Goal: Task Accomplishment & Management: Manage account settings

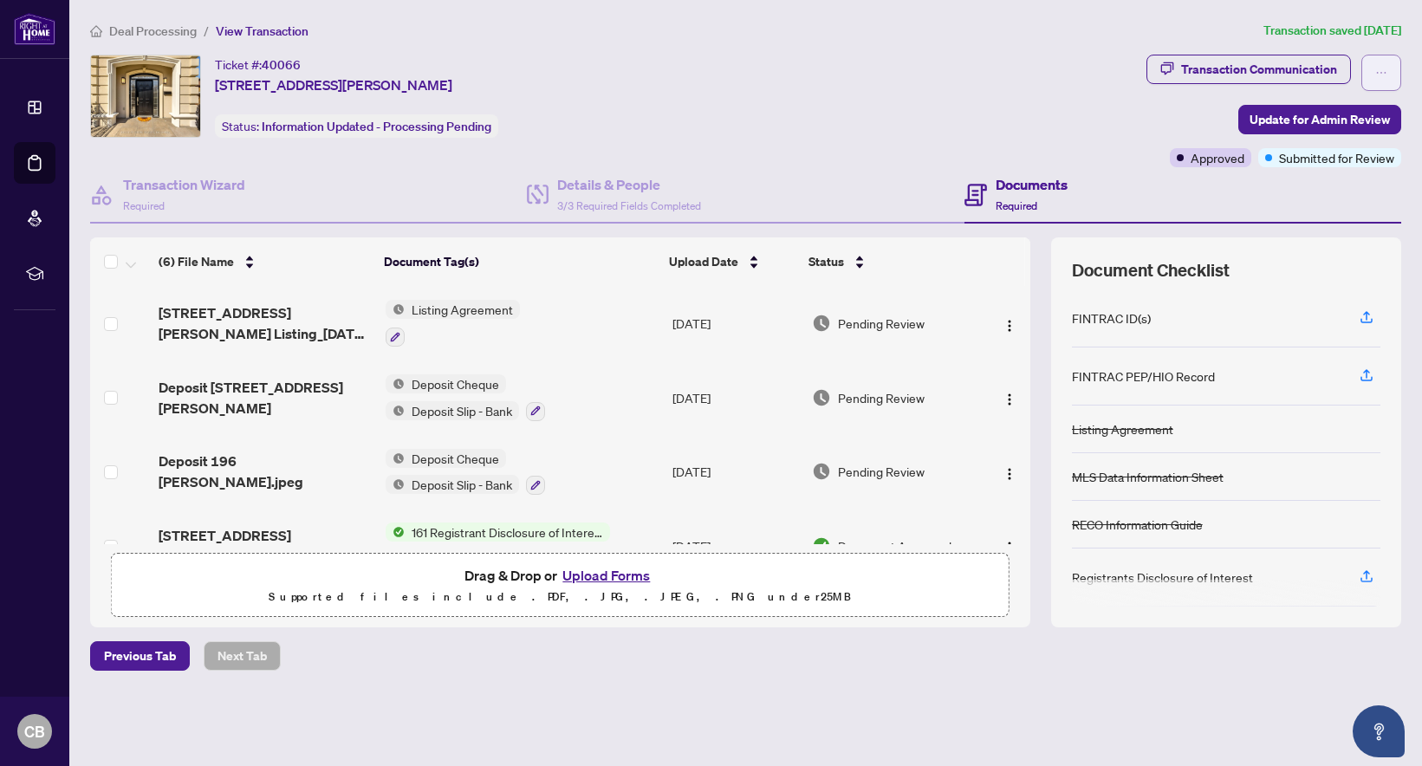
click at [1382, 70] on icon "ellipsis" at bounding box center [1381, 73] width 12 height 12
click at [950, 79] on div "Ticket #: 40066 196 Florence Ave, Toronto, Ontario M2N 1G4, Canada Status: Info…" at bounding box center [614, 96] width 1049 height 83
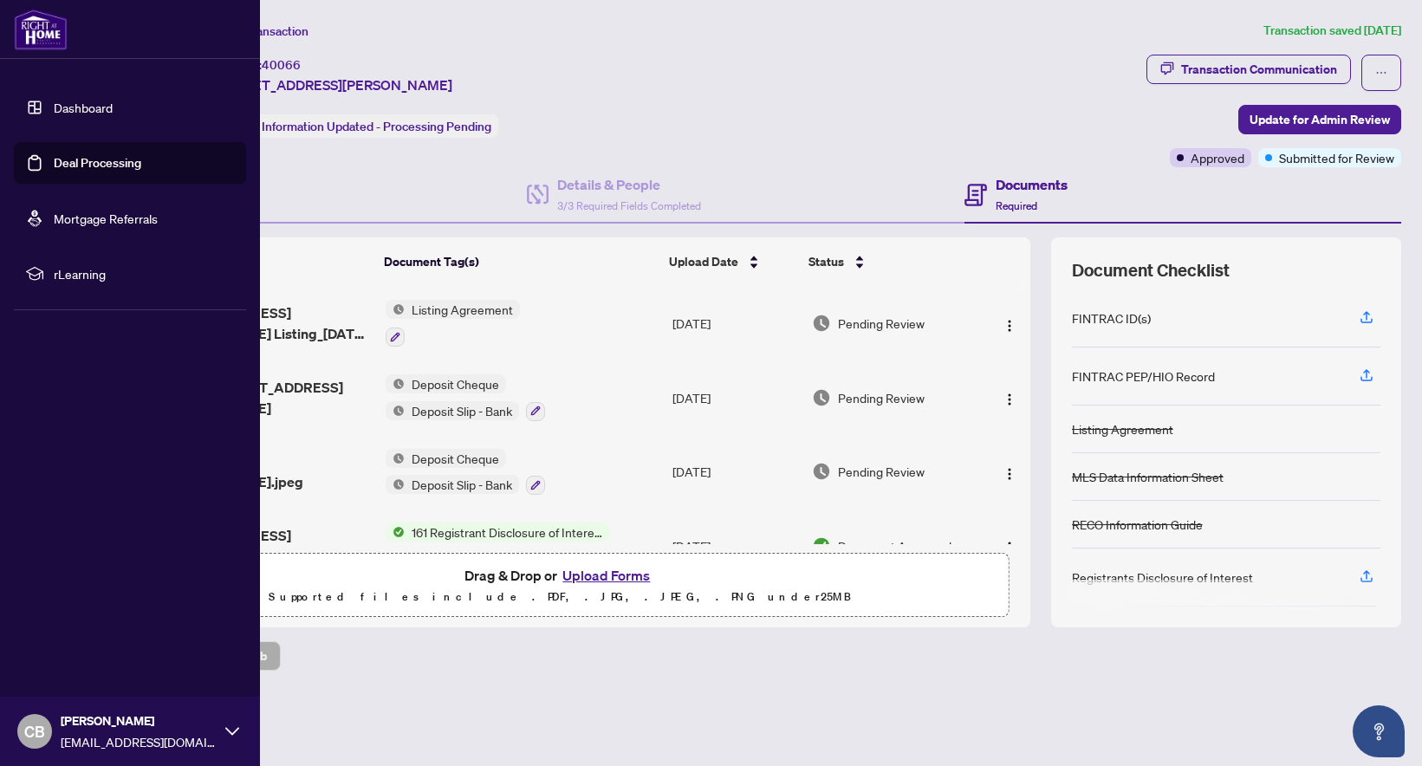
click at [81, 109] on link "Dashboard" at bounding box center [83, 108] width 59 height 16
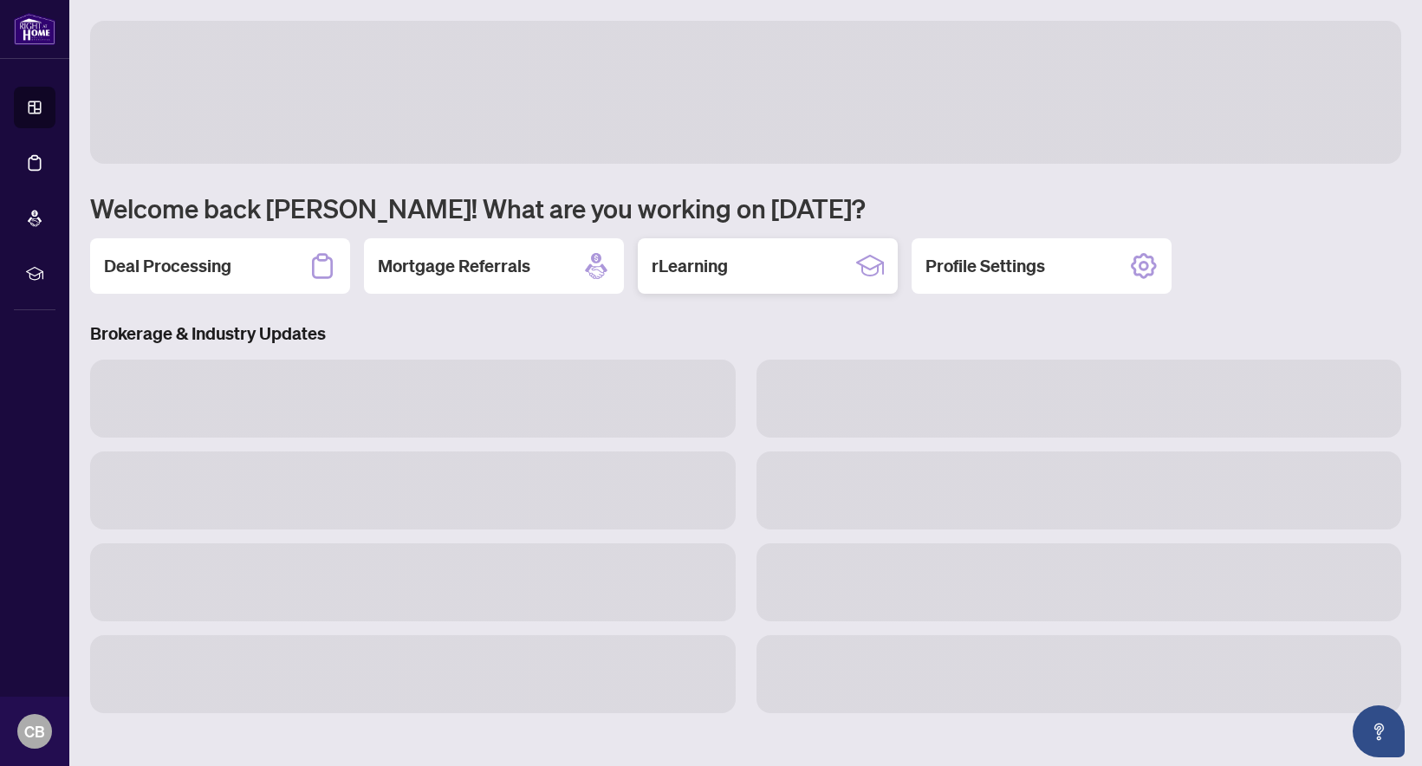
click at [728, 263] on h2 "rLearning" at bounding box center [689, 266] width 76 height 24
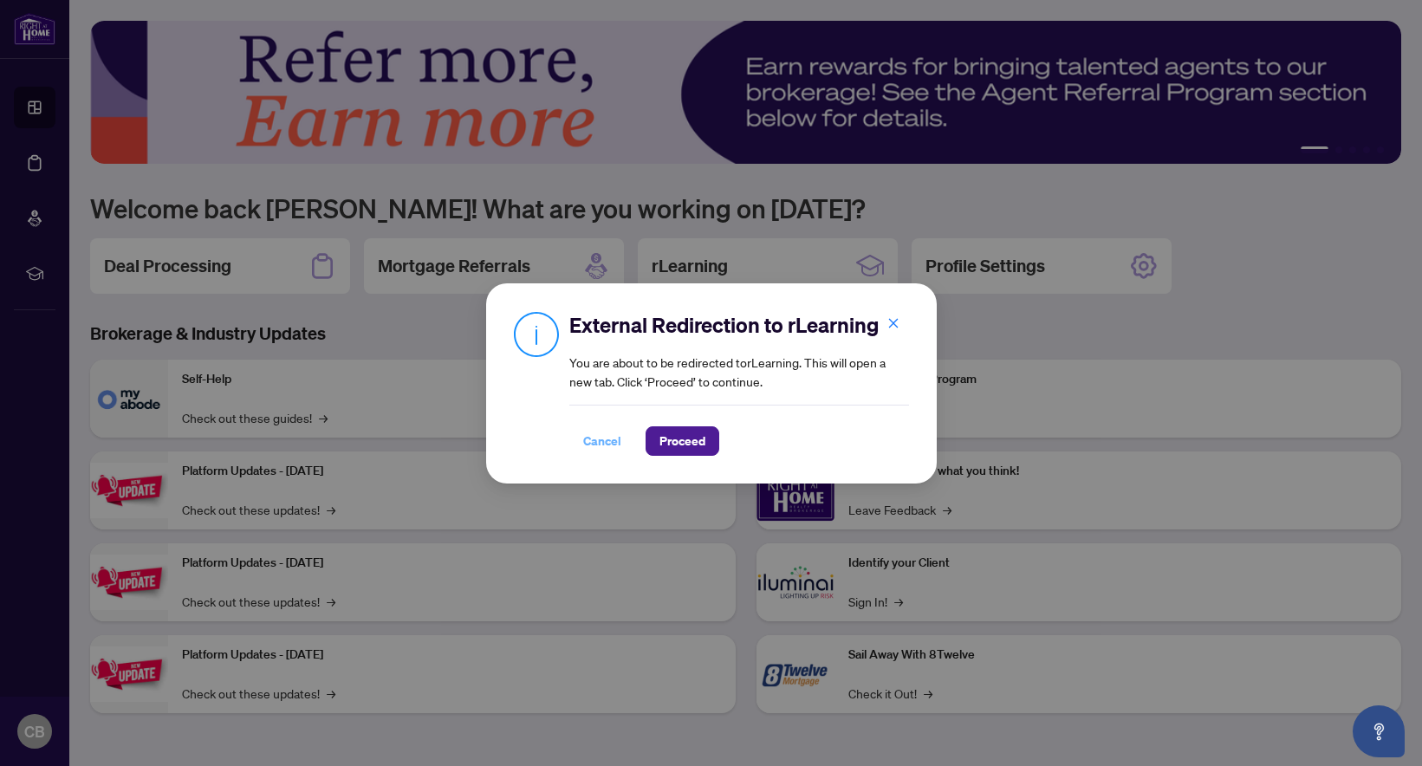
click at [606, 437] on span "Cancel" at bounding box center [602, 441] width 38 height 28
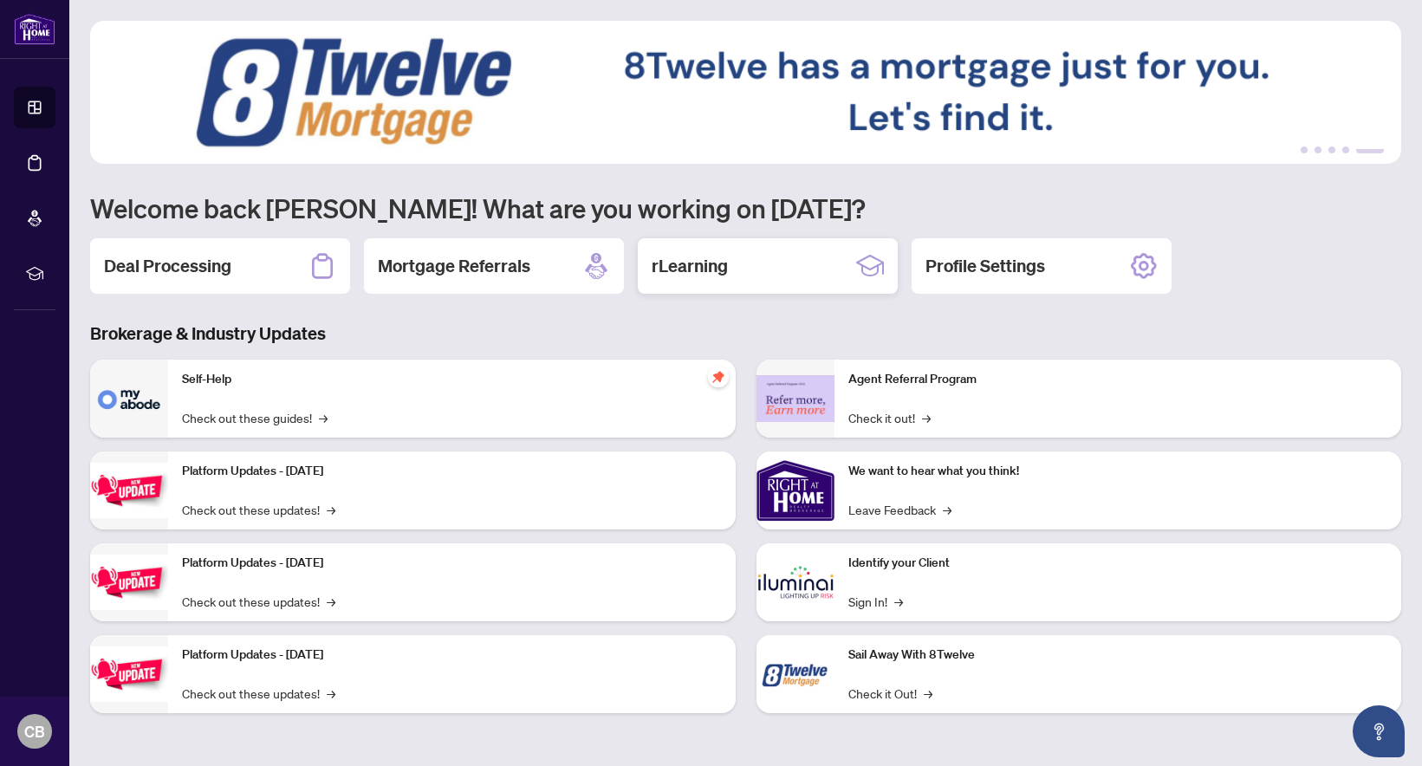
click at [781, 273] on div "rLearning" at bounding box center [768, 265] width 260 height 55
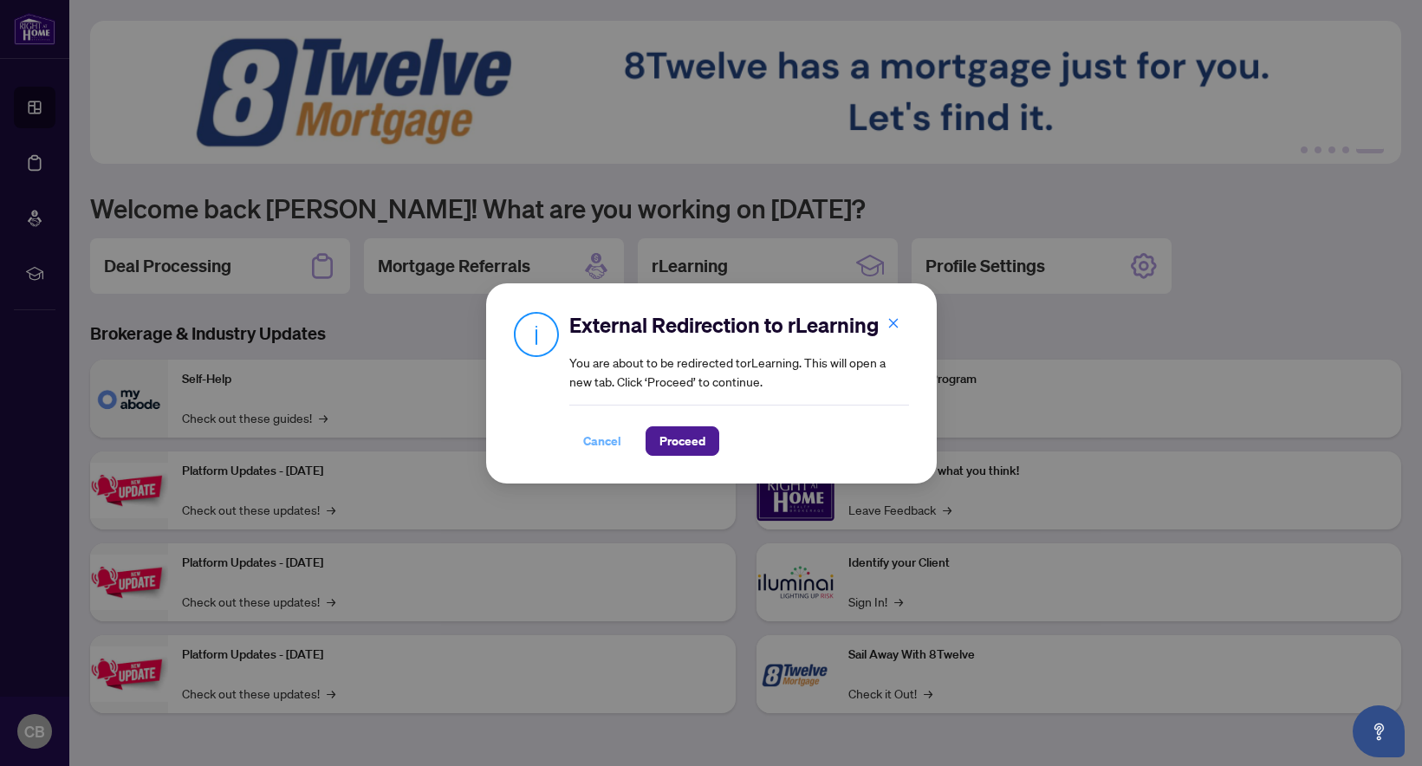
click at [595, 444] on span "Cancel" at bounding box center [602, 441] width 38 height 28
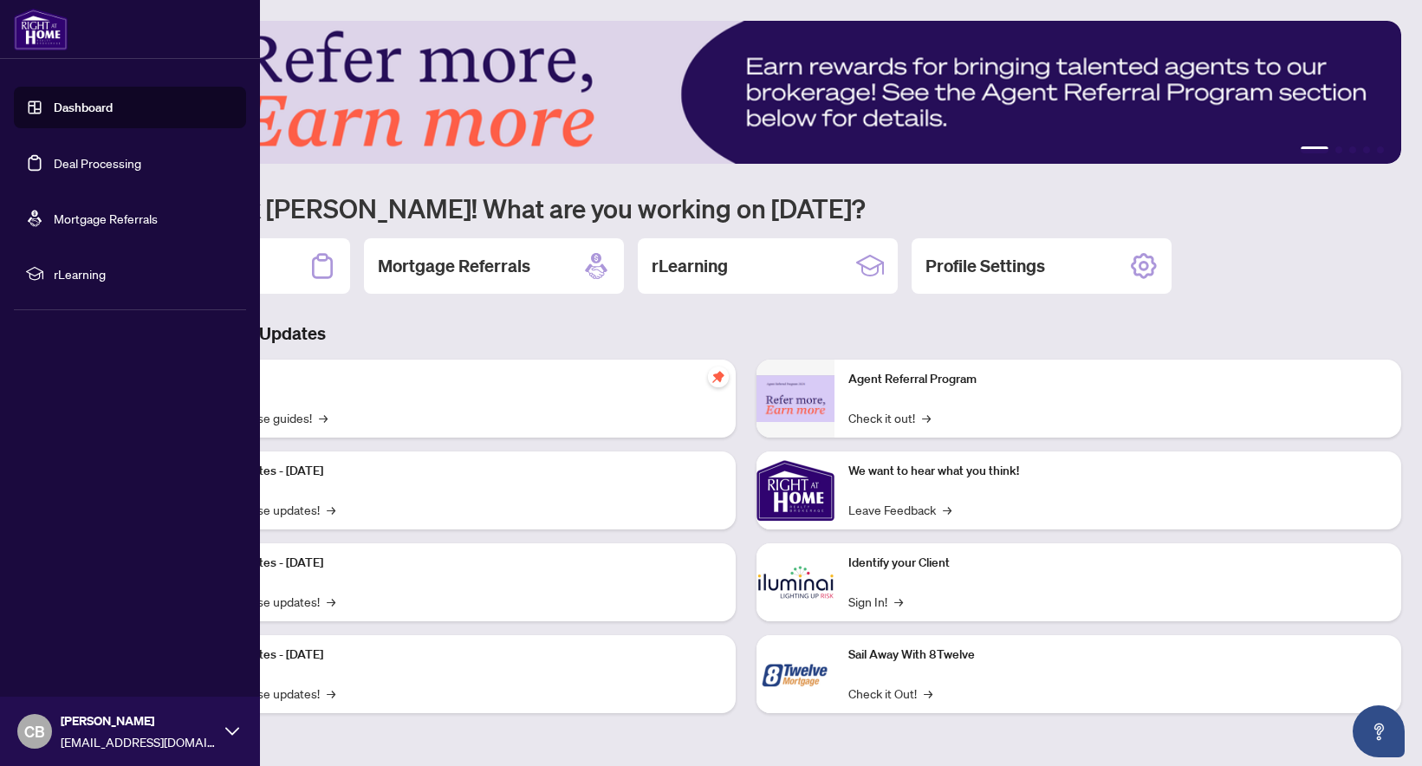
click at [31, 26] on img at bounding box center [41, 30] width 54 height 42
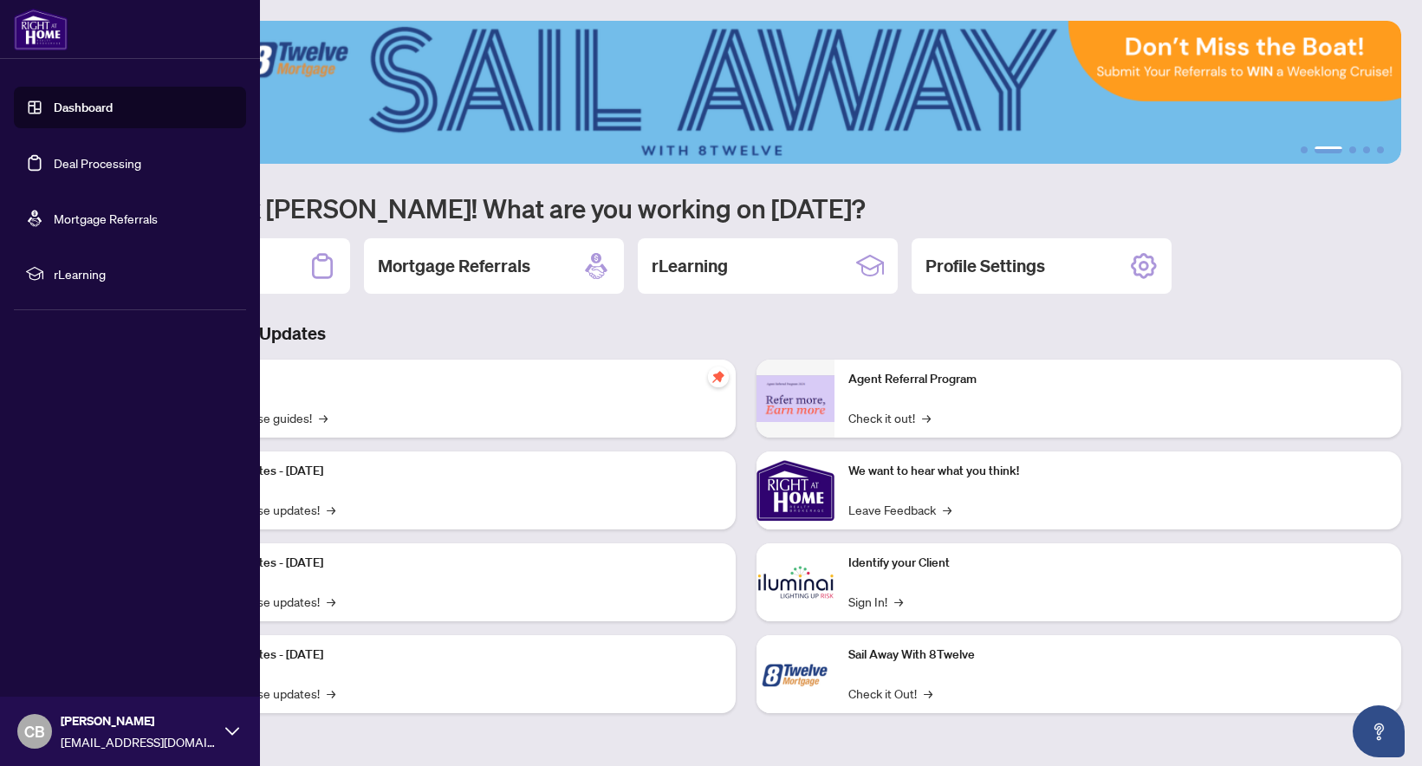
click at [42, 37] on img at bounding box center [41, 30] width 54 height 42
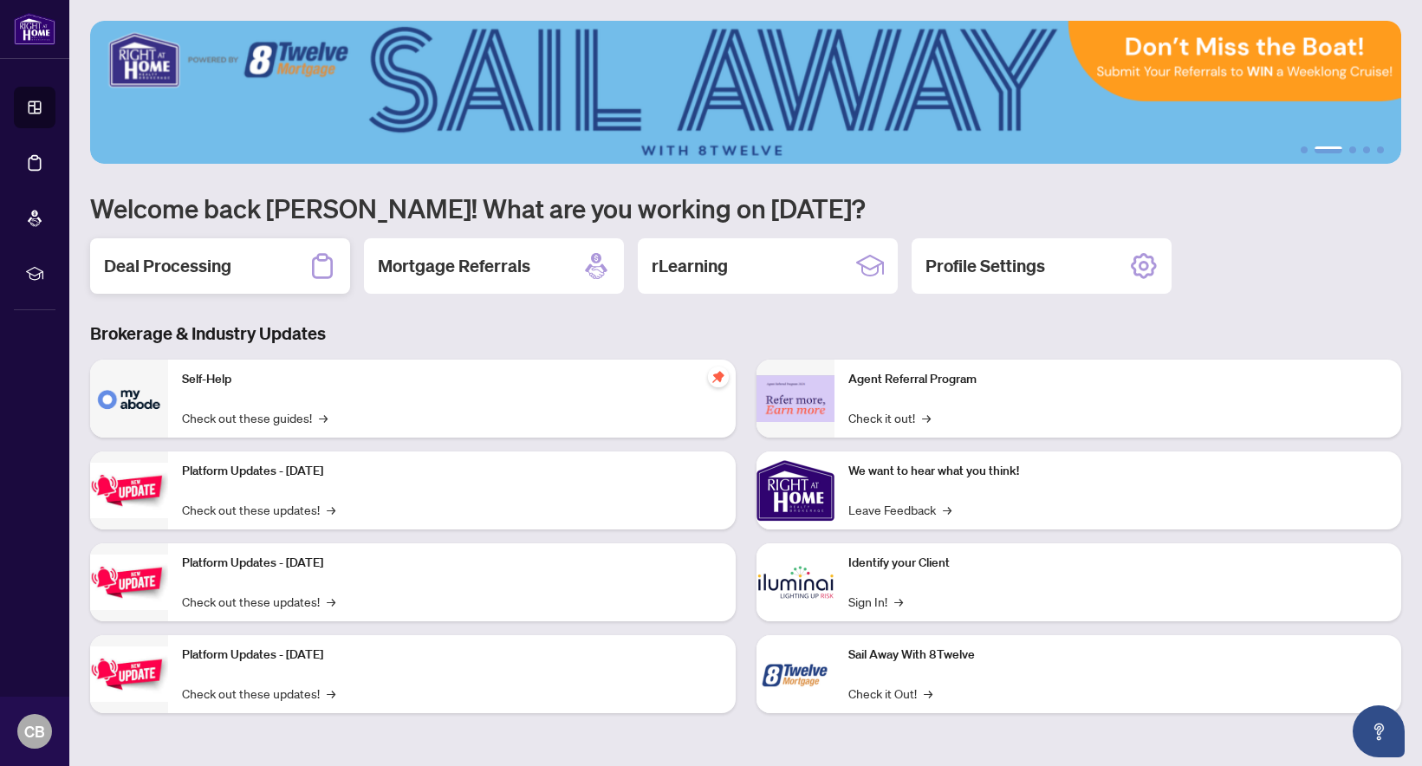
click at [262, 262] on div "Deal Processing" at bounding box center [220, 265] width 260 height 55
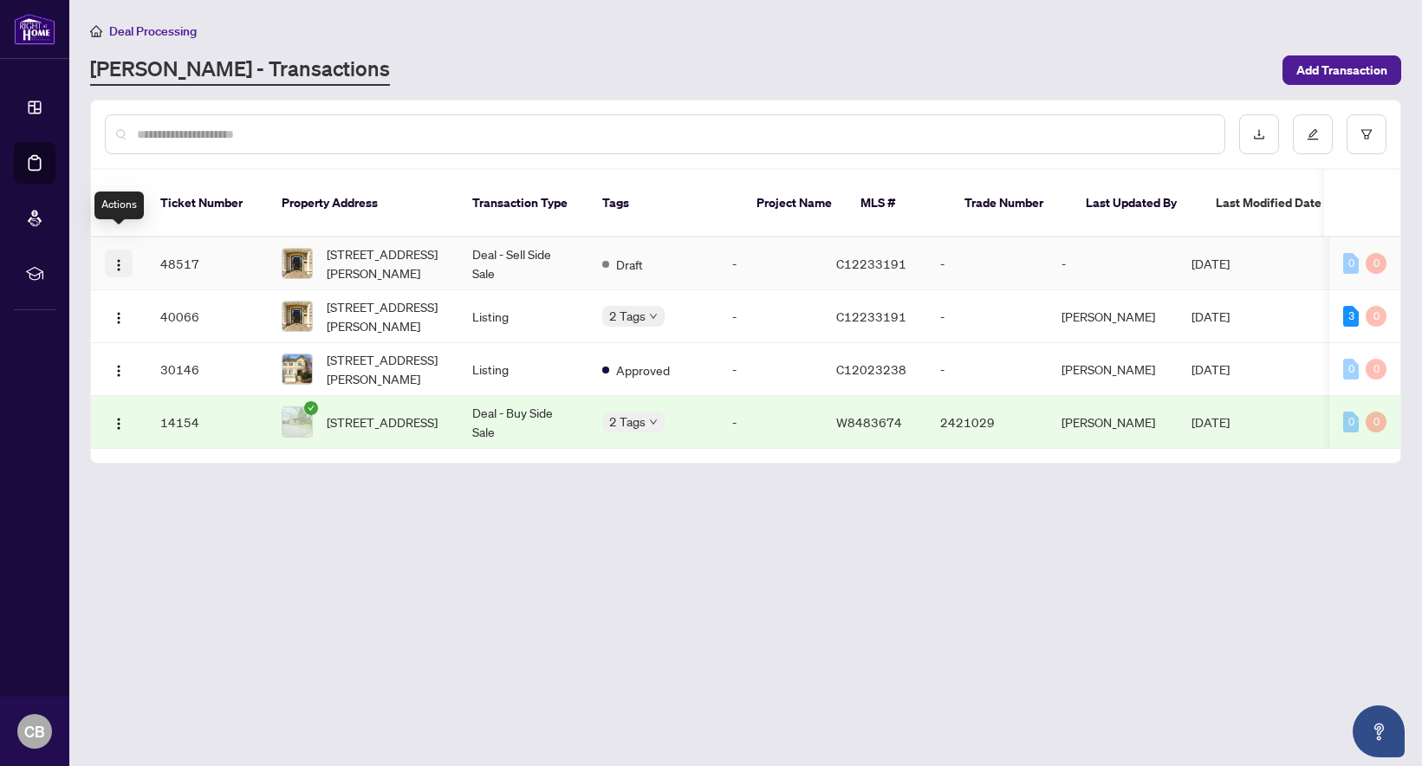
click at [121, 258] on img "button" at bounding box center [119, 265] width 14 height 14
